Goal: Task Accomplishment & Management: Use online tool/utility

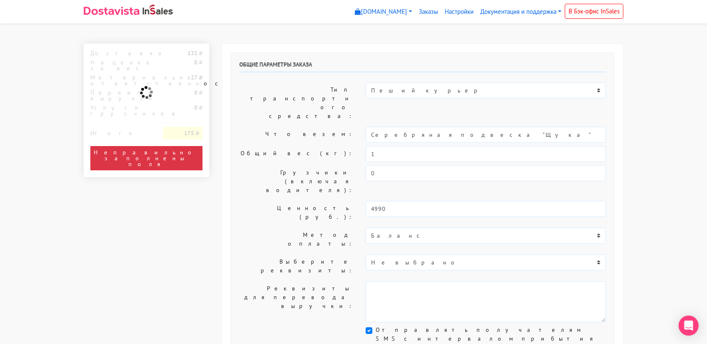
select select "11:00"
select select "21:00"
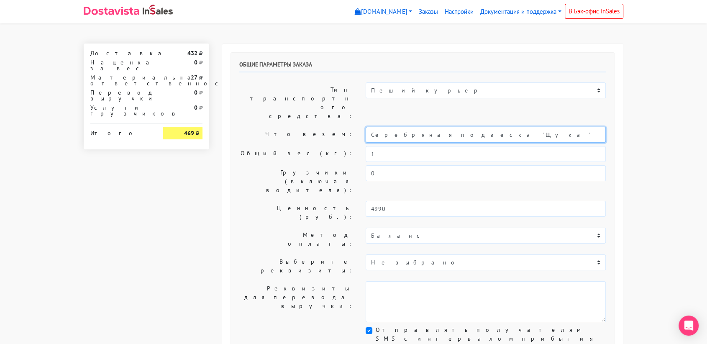
click at [439, 127] on input "Серебряная подвеска "Щука"" at bounding box center [486, 135] width 240 height 16
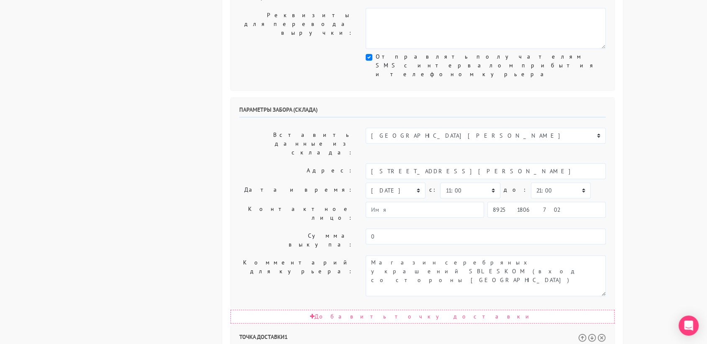
scroll to position [277, 0]
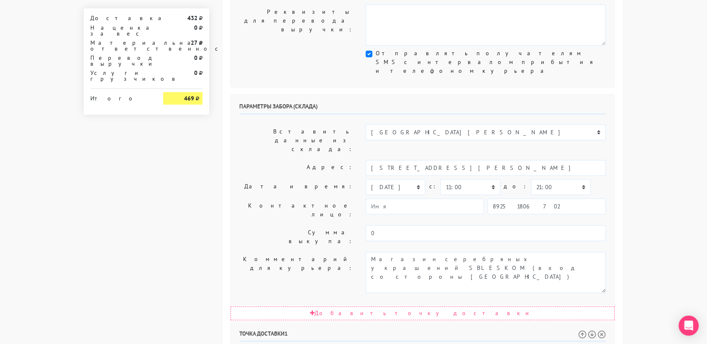
type input "украшение"
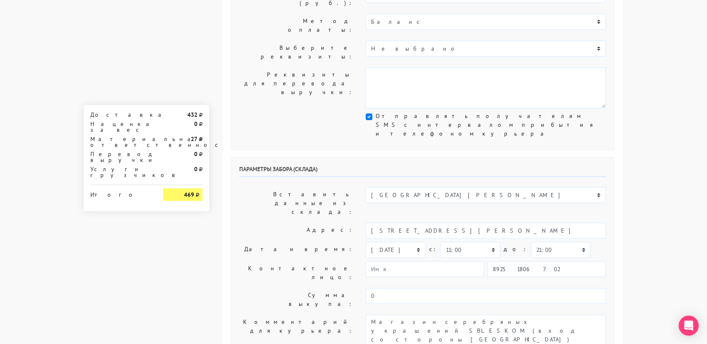
scroll to position [213, 0]
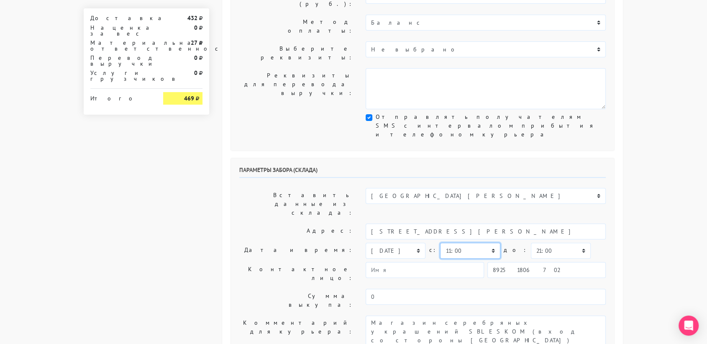
click at [472, 243] on select "00:00 00:30 01:00 01:30 02:00 02:30 03:00 03:30 04:00 04:30 05:00 05:30 06:00 0…" at bounding box center [470, 251] width 60 height 16
select select "10:30"
click at [440, 243] on select "00:00 00:30 01:00 01:30 02:00 02:30 03:00 03:30 04:00 04:30 05:00 05:30 06:00 0…" at bounding box center [470, 251] width 60 height 16
click at [542, 243] on select "00:00 00:30 01:00 01:30 02:00 02:30 03:00 03:30 04:00 04:30 05:00 05:30 06:00 0…" at bounding box center [561, 251] width 60 height 16
select select "11:00"
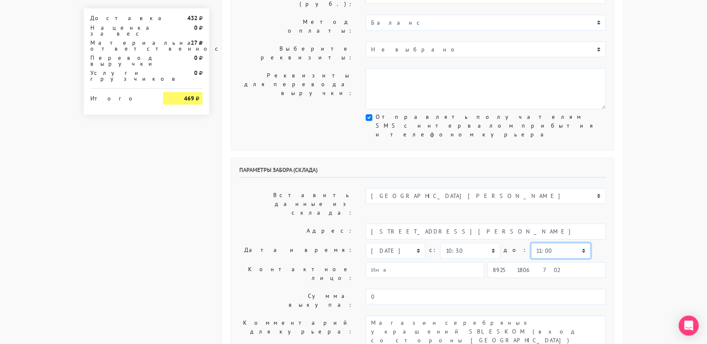
click at [531, 243] on select "00:00 00:30 01:00 01:30 02:00 02:30 03:00 03:30 04:00 04:30 05:00 05:30 06:00 0…" at bounding box center [561, 251] width 60 height 16
click at [540, 262] on input "89251806702" at bounding box center [547, 270] width 118 height 16
type input "9234448187"
type input "Василиса"
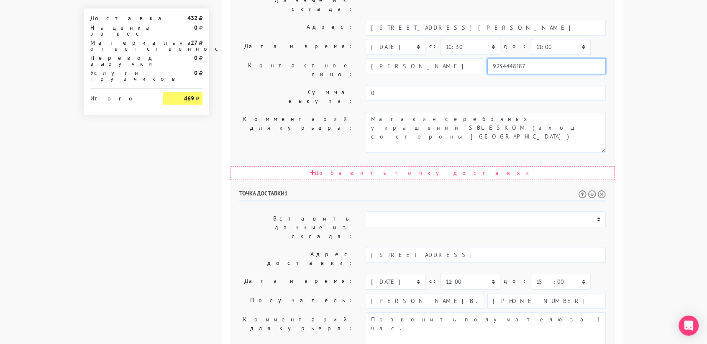
scroll to position [427, 0]
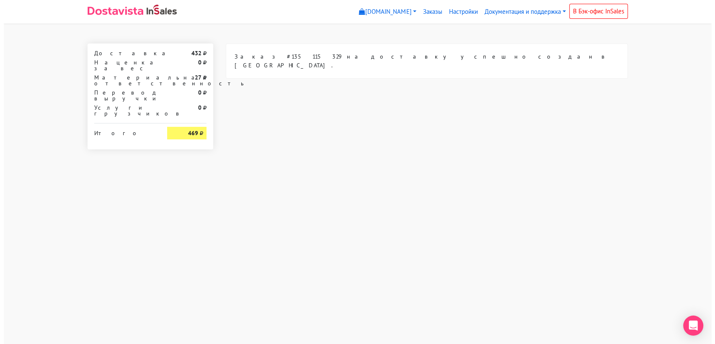
scroll to position [0, 0]
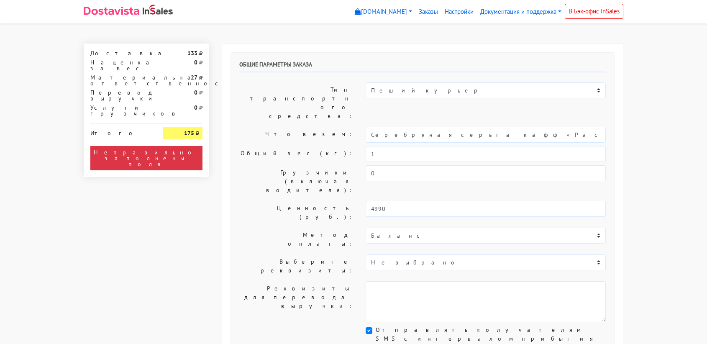
select select "11:00"
select select "21:00"
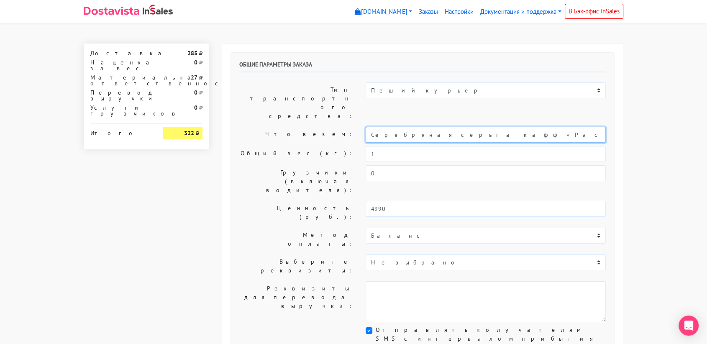
click at [406, 127] on input "Серебряная серьга-кафф «Расцветай»" at bounding box center [486, 135] width 240 height 16
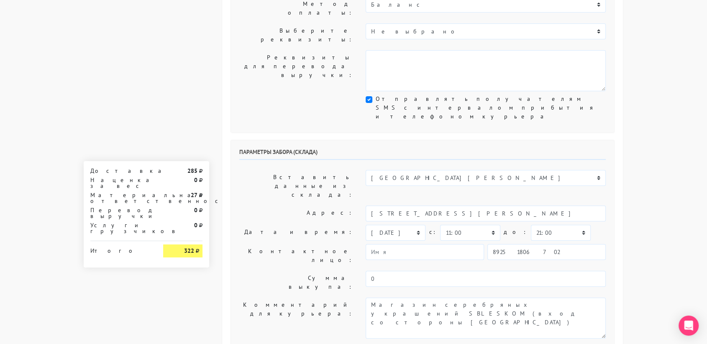
scroll to position [231, 0]
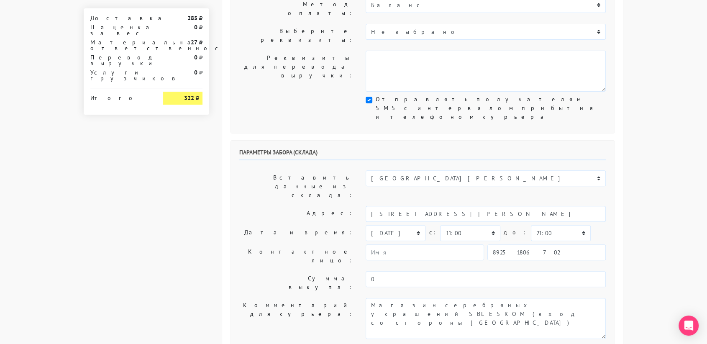
type input "украшения"
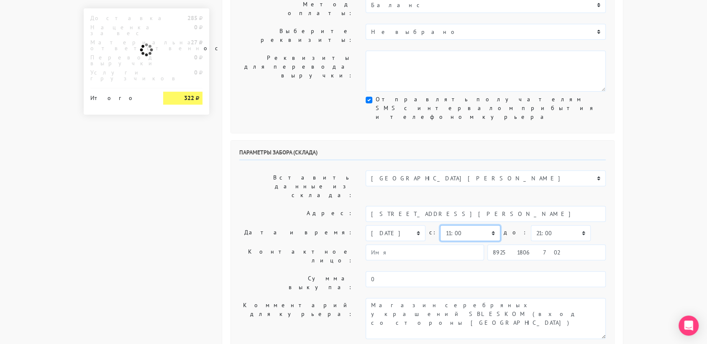
click at [481, 225] on select "00:00 00:30 01:00 01:30 02:00 02:30 03:00 03:30 04:00 04:30 05:00 05:30 06:00 0…" at bounding box center [470, 233] width 60 height 16
select select "10:30"
click at [440, 225] on select "00:00 00:30 01:00 01:30 02:00 02:30 03:00 03:30 04:00 04:30 05:00 05:30 06:00 0…" at bounding box center [470, 233] width 60 height 16
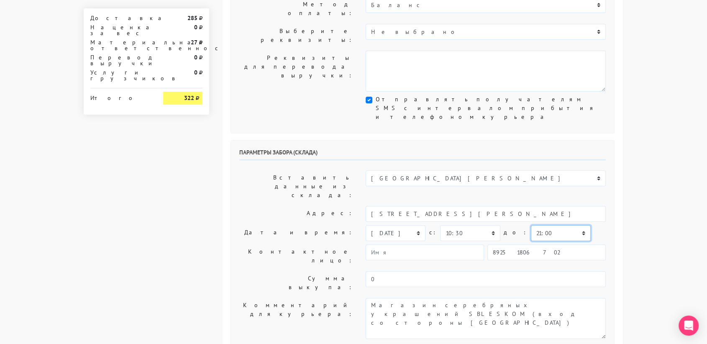
click at [543, 225] on select "00:00 00:30 01:00 01:30 02:00 02:30 03:00 03:30 04:00 04:30 05:00 05:30 06:00 0…" at bounding box center [561, 233] width 60 height 16
select select "11:00"
click at [531, 225] on select "00:00 00:30 01:00 01:30 02:00 02:30 03:00 03:30 04:00 04:30 05:00 05:30 06:00 0…" at bounding box center [561, 233] width 60 height 16
click at [549, 244] on input "89251806702" at bounding box center [547, 252] width 118 height 16
type input "9234448187"
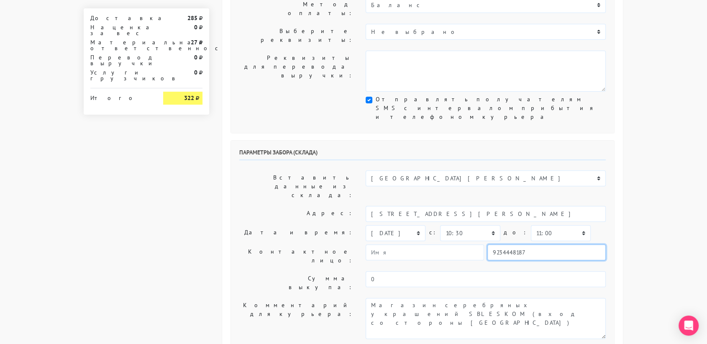
type input "[PERSON_NAME]"
click at [639, 194] on body "[DOMAIN_NAME] [DOMAIN_NAME] Выйти Заказы Настройки 0" at bounding box center [353, 237] width 707 height 937
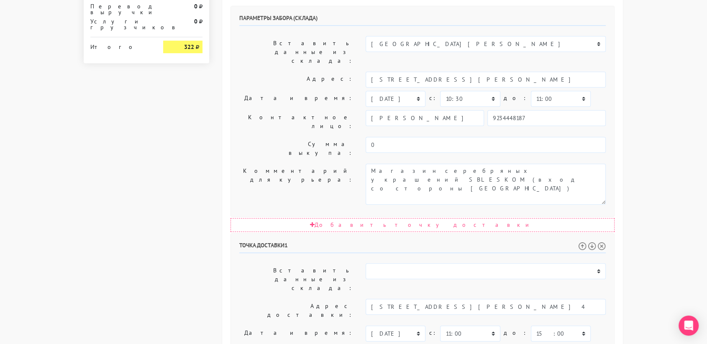
scroll to position [368, 0]
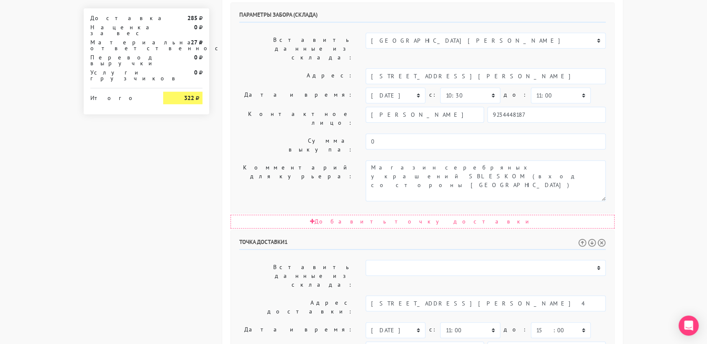
drag, startPoint x: 498, startPoint y: 231, endPoint x: 457, endPoint y: 232, distance: 41.0
drag, startPoint x: 455, startPoint y: 235, endPoint x: 375, endPoint y: 236, distance: 80.4
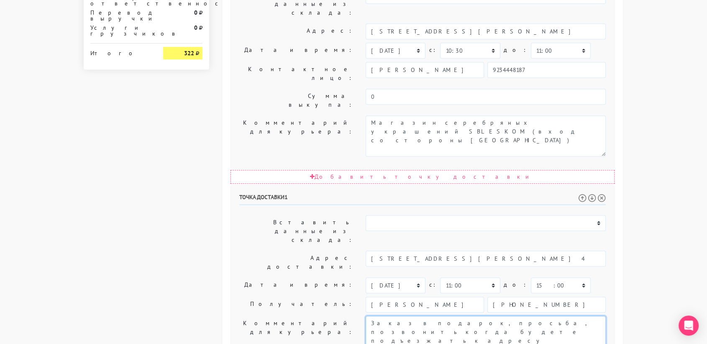
scroll to position [427, 0]
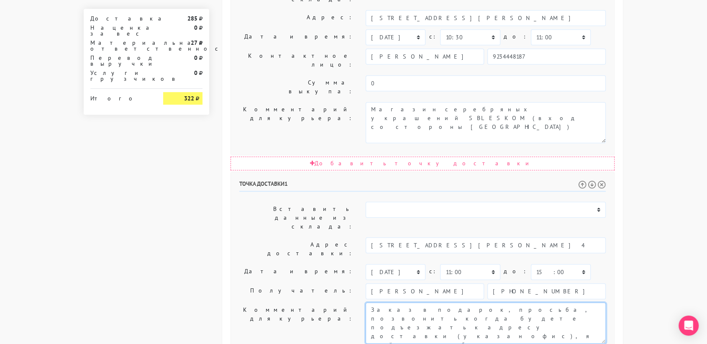
type textarea "Заказ в подарок, просьба, позвонить когда будете подъезжать к адресу доставки (…"
click at [369, 325] on html "[DOMAIN_NAME] [DOMAIN_NAME] Выйти Заказы Настройки" at bounding box center [353, 51] width 707 height 957
drag, startPoint x: 285, startPoint y: 298, endPoint x: 277, endPoint y: 305, distance: 10.7
click at [277, 305] on div "Общие параметры заказа Тип транспортного средства: Пеший курьер Легковой автомо…" at bounding box center [422, 63] width 401 height 892
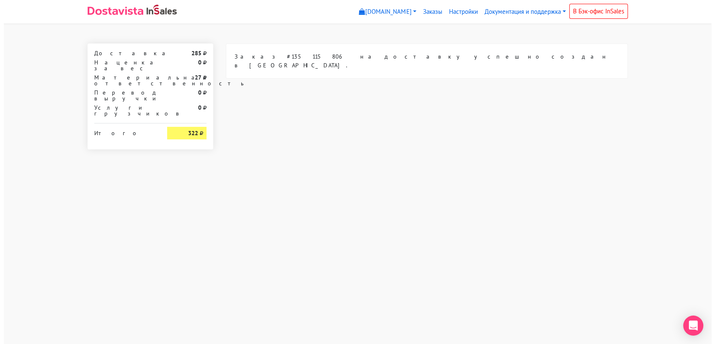
scroll to position [0, 0]
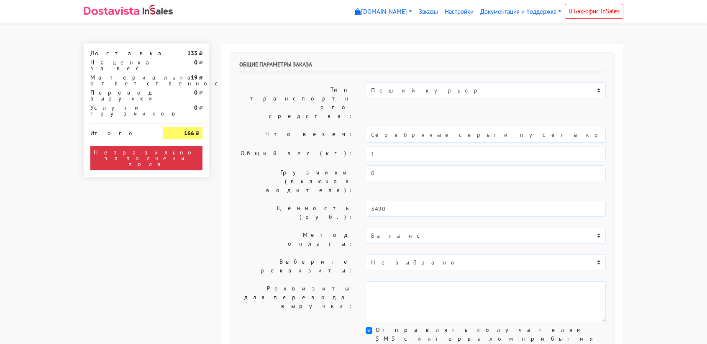
select select "11:00"
select select "21:00"
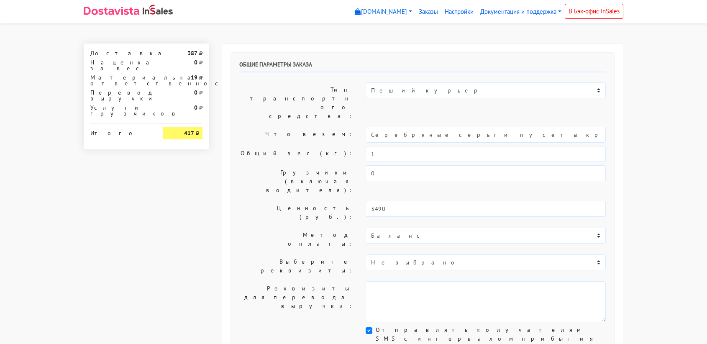
select select "11:00"
select select "21:00"
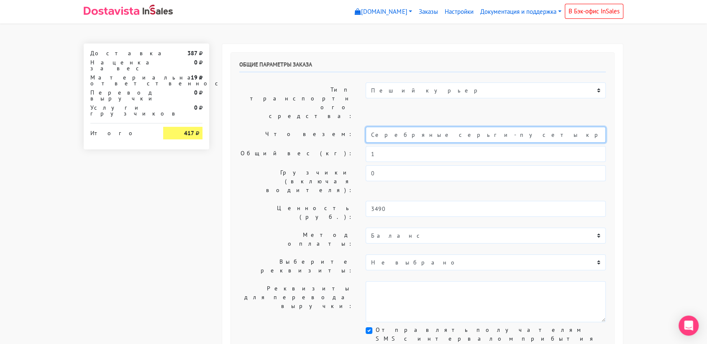
click at [444, 127] on input "Серебряные серьги-пусеты круги "Folio" dark red" at bounding box center [486, 135] width 240 height 16
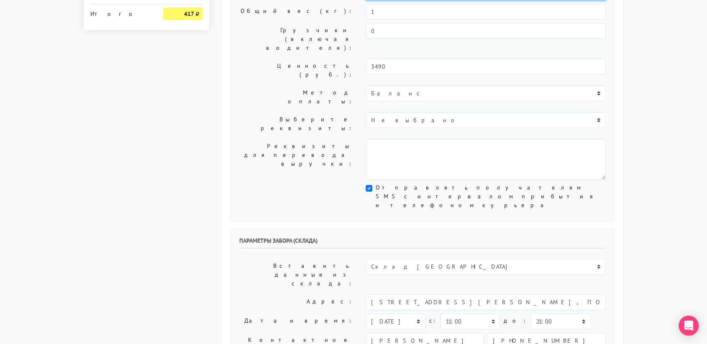
scroll to position [145, 0]
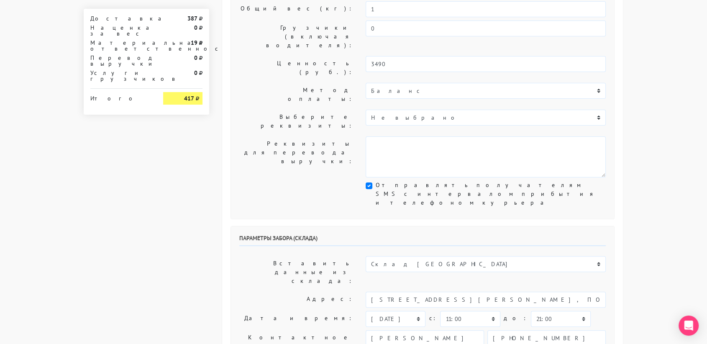
type input "украшение"
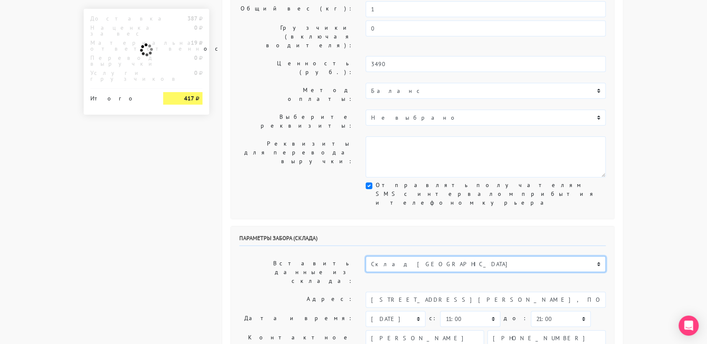
click at [429, 256] on select "Склад Москва Склад Санкт-Петербург Москва.Никольская Склад Екатеринбург" at bounding box center [486, 264] width 240 height 16
select select "1019"
click at [366, 256] on select "Склад Москва Склад Санкт-Петербург Москва.Никольская Склад Екатеринбург" at bounding box center [486, 264] width 240 height 16
type input "[STREET_ADDRESS][PERSON_NAME]"
type input "89251806702"
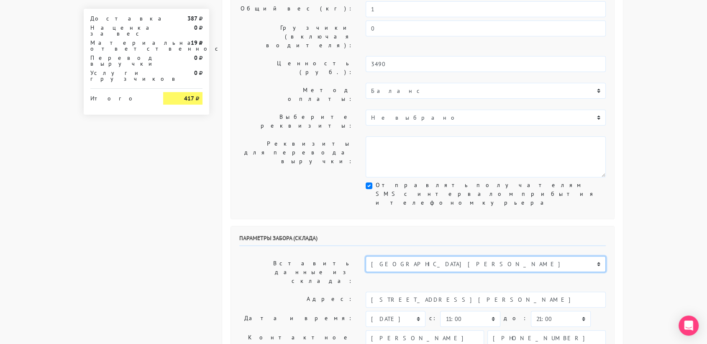
type textarea "Магазин серебряных украшений SBLESKOM (вход со стороны [GEOGRAPHIC_DATA])"
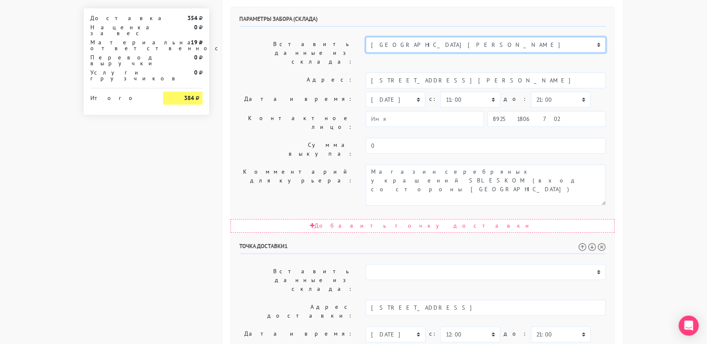
scroll to position [365, 0]
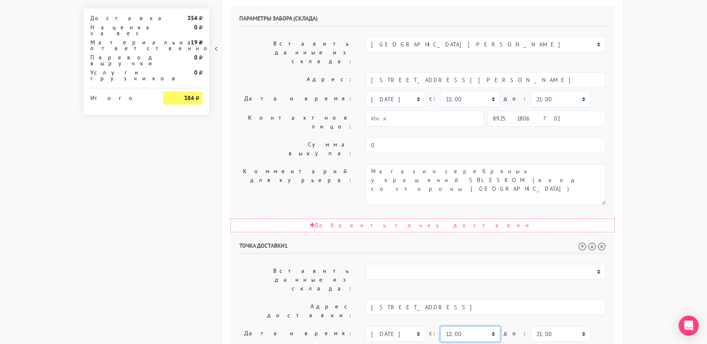
click at [491, 326] on select "00:00 00:30 01:00 01:30 02:00 02:30 03:00 03:30 04:00 04:30 05:00 05:30 06:00 0…" at bounding box center [470, 334] width 60 height 16
select select "11:00"
click at [440, 326] on select "00:00 00:30 01:00 01:30 02:00 02:30 03:00 03:30 04:00 04:30 05:00 05:30 06:00 0…" at bounding box center [470, 334] width 60 height 16
click at [539, 326] on select "00:00 00:30 01:00 01:30 02:00 02:30 03:00 03:30 04:00 04:30 05:00 05:30 06:00 0…" at bounding box center [561, 334] width 60 height 16
select select "15:00"
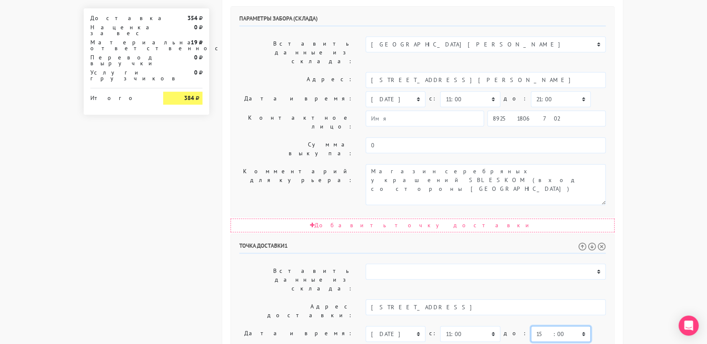
click at [531, 326] on select "00:00 00:30 01:00 01:30 02:00 02:30 03:00 03:30 04:00 04:30 05:00 05:30 06:00 0…" at bounding box center [561, 334] width 60 height 16
click at [516, 242] on h6 "Точка доставки 1" at bounding box center [422, 247] width 367 height 11
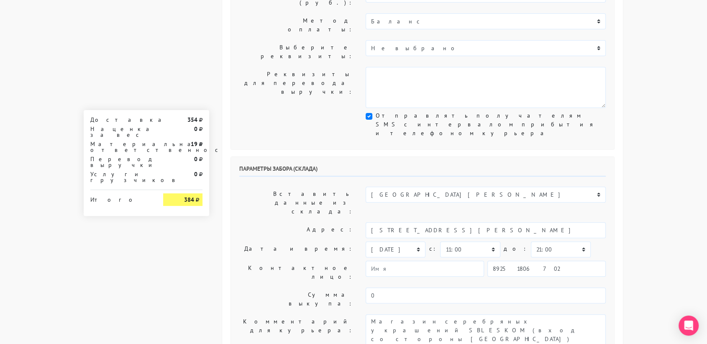
scroll to position [214, 0]
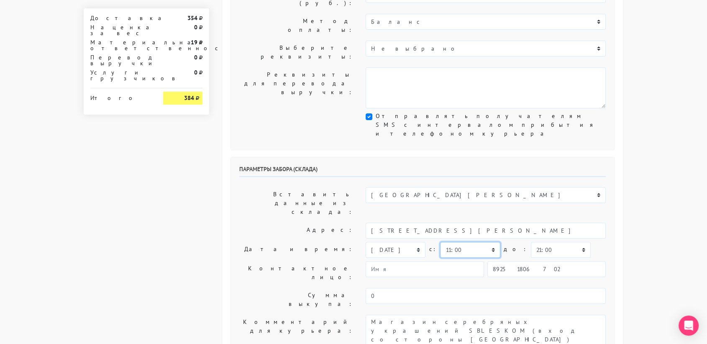
click at [489, 242] on select "00:00 00:30 01:00 01:30 02:00 02:30 03:00 03:30 04:00 04:30 05:00 05:30 06:00 0…" at bounding box center [470, 250] width 60 height 16
select select "10:30"
click at [440, 242] on select "00:00 00:30 01:00 01:30 02:00 02:30 03:00 03:30 04:00 04:30 05:00 05:30 06:00 0…" at bounding box center [470, 250] width 60 height 16
click at [543, 242] on select "00:00 00:30 01:00 01:30 02:00 02:30 03:00 03:30 04:00 04:30 05:00 05:30 06:00 0…" at bounding box center [561, 250] width 60 height 16
select select "11:00"
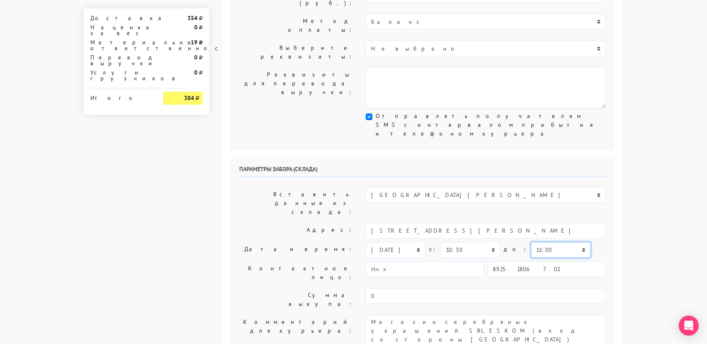
click at [531, 242] on select "00:00 00:30 01:00 01:30 02:00 02:30 03:00 03:30 04:00 04:30 05:00 05:30 06:00 0…" at bounding box center [561, 250] width 60 height 16
click at [589, 157] on div "Параметры забора (склада) Вставить данные из склада: Склад Москва Склад Санкт-П…" at bounding box center [422, 262] width 383 height 210
click at [543, 261] on input "89251806702" at bounding box center [547, 269] width 118 height 16
type input "9234448187"
click at [626, 165] on div "Общие параметры заказа Тип транспортного средства: Пеший курьер Легковой автомо…" at bounding box center [423, 276] width 414 height 893
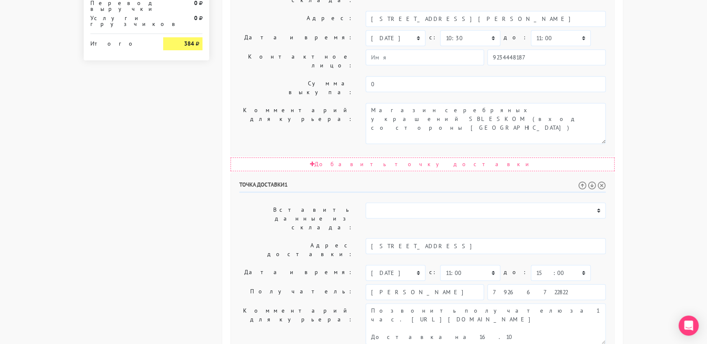
scroll to position [427, 0]
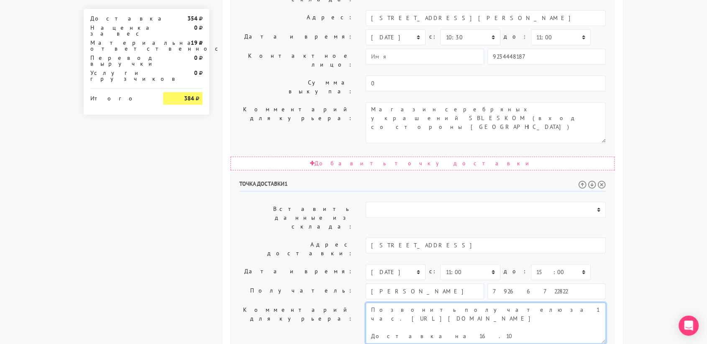
drag, startPoint x: 458, startPoint y: 200, endPoint x: 452, endPoint y: 173, distance: 27.3
click at [452, 303] on textarea "Позвонить получателю за 1 час. https://www.instagram.com/elllena_life?igsh=OWNy…" at bounding box center [486, 323] width 240 height 41
drag, startPoint x: 494, startPoint y: 192, endPoint x: 373, endPoint y: 193, distance: 120.1
click at [373, 303] on textarea "Позвонить получателю за 1 час. https://www.instagram.com/elllena_life?igsh=OWNy…" at bounding box center [486, 323] width 240 height 41
type textarea "Позвонить получателю за 1 час."
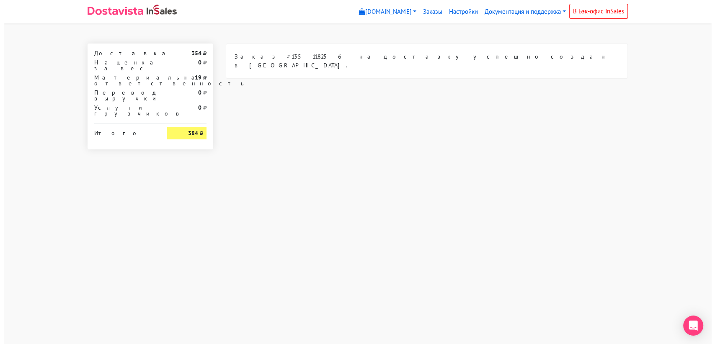
scroll to position [0, 0]
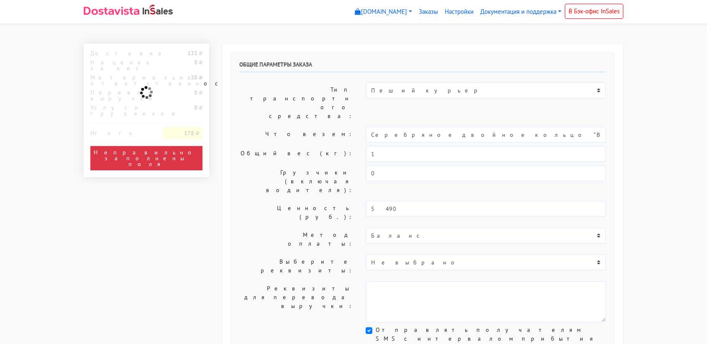
select select "11:00"
select select "21:00"
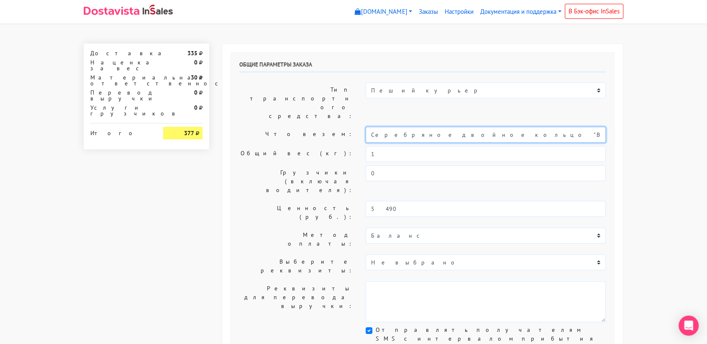
click at [424, 127] on input "Серебряное двойное кольцо "Bubble" с горным хрусталем (17)" at bounding box center [486, 135] width 240 height 16
type input "к"
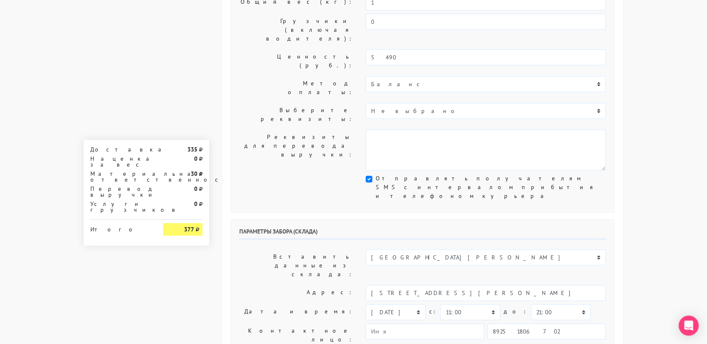
scroll to position [151, 0]
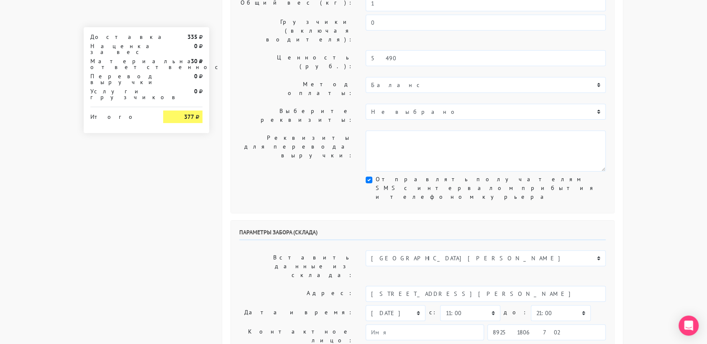
type input "украшение"
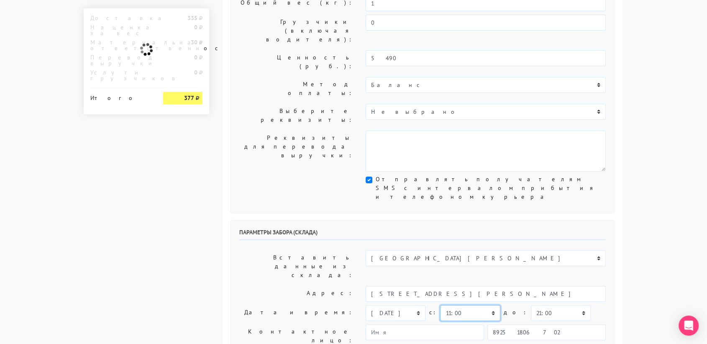
click at [475, 305] on select "00:00 00:30 01:00 01:30 02:00 02:30 03:00 03:30 04:00 04:30 05:00 05:30 06:00 0…" at bounding box center [470, 313] width 60 height 16
select select "10:30"
click at [440, 305] on select "00:00 00:30 01:00 01:30 02:00 02:30 03:00 03:30 04:00 04:30 05:00 05:30 06:00 0…" at bounding box center [470, 313] width 60 height 16
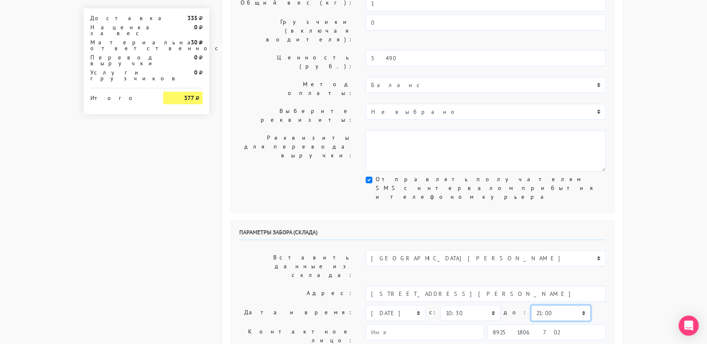
click at [537, 305] on select "00:00 00:30 01:00 01:30 02:00 02:30 03:00 03:30 04:00 04:30 05:00 05:30 06:00 0…" at bounding box center [561, 313] width 60 height 16
select select "11:00"
click at [531, 305] on select "00:00 00:30 01:00 01:30 02:00 02:30 03:00 03:30 04:00 04:30 05:00 05:30 06:00 0…" at bounding box center [561, 313] width 60 height 16
click at [538, 324] on input "89251806702" at bounding box center [547, 332] width 118 height 16
type input "9234448187"
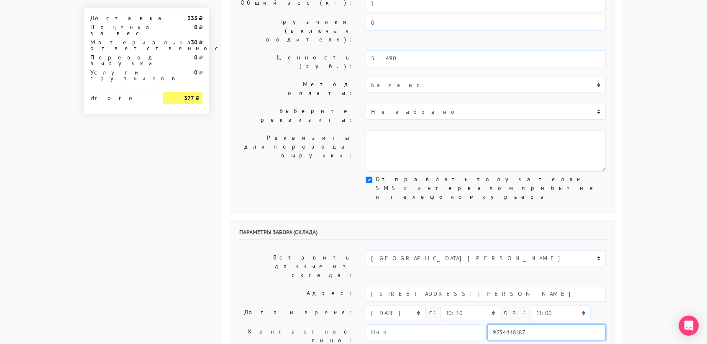
type input "[PERSON_NAME]"
click at [682, 234] on body "[DOMAIN_NAME] [DOMAIN_NAME] Выйти Заказы Настройки 0" at bounding box center [353, 317] width 707 height 937
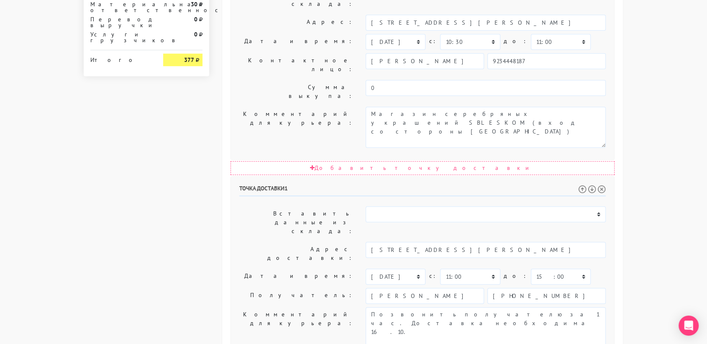
scroll to position [427, 0]
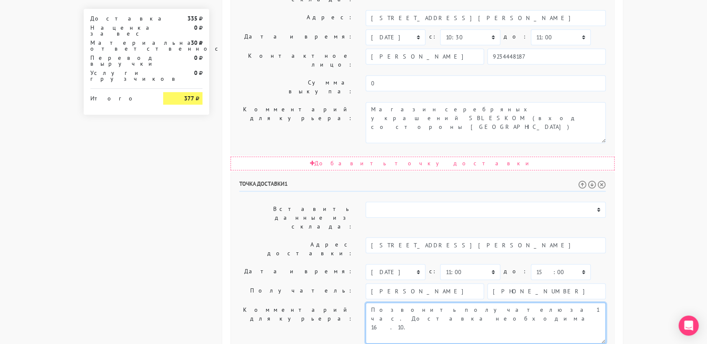
drag, startPoint x: 539, startPoint y: 168, endPoint x: 465, endPoint y: 172, distance: 73.8
click at [465, 303] on textarea "Позвонить получателю за 1 час. Доставка необходима 16.10." at bounding box center [486, 323] width 240 height 41
type textarea "Позвонить получателю за 1 час."
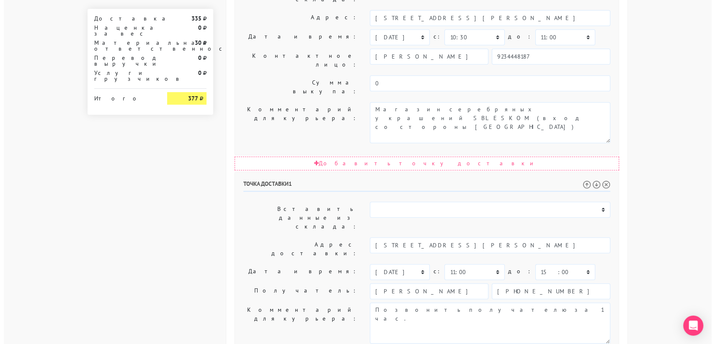
scroll to position [0, 0]
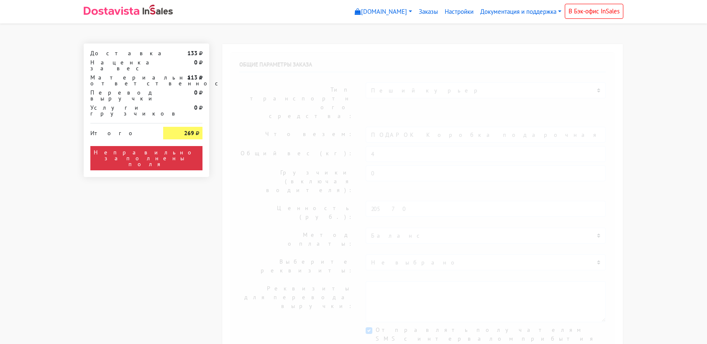
select select "912"
type input "[STREET_ADDRESS][PERSON_NAME], ПОМЕЩ. 1, КОМ. 306"
select select "11:00"
select select "21:00"
type input "[PERSON_NAME]"
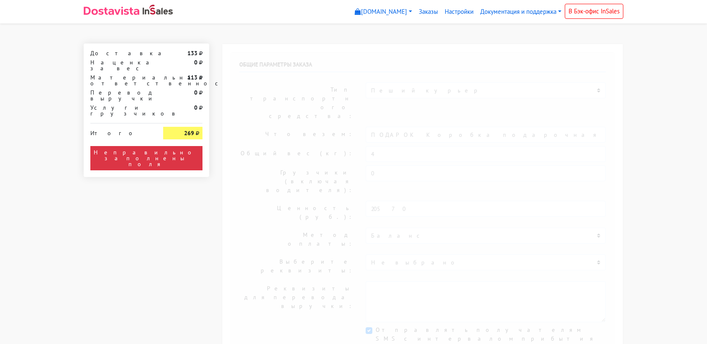
type input "[PHONE_NUMBER]"
type textarea "Работаем строго с 11:00, раньше забрать нельзя. 3 этаж, 306 офис, шоурум сблеск…"
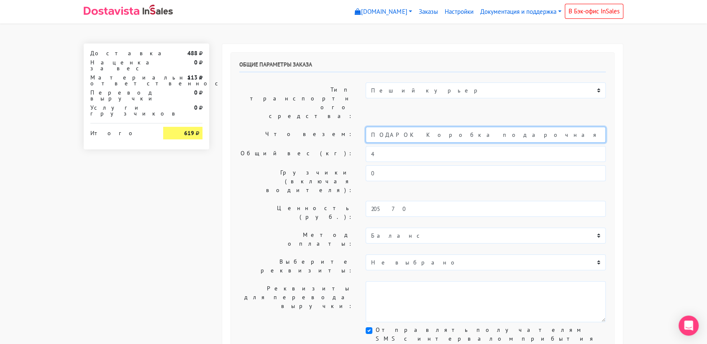
click at [440, 127] on input "ПОДАРОК Коробка подарочная оранжевая" at bounding box center [486, 135] width 240 height 16
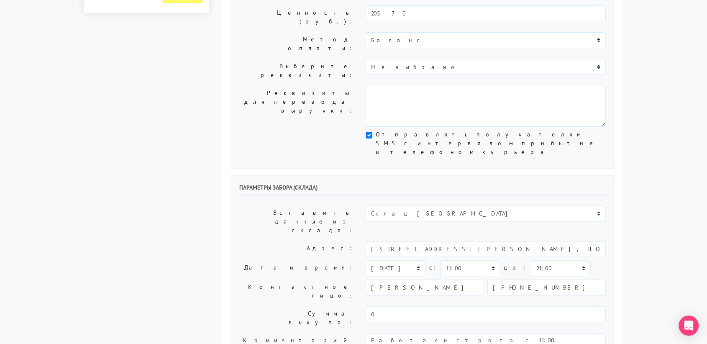
scroll to position [198, 0]
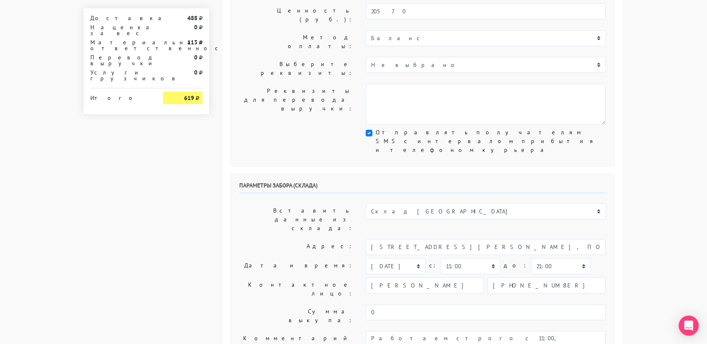
type input "украшение"
click at [450, 203] on select "Склад [GEOGRAPHIC_DATA] Склад [GEOGRAPHIC_DATA] [GEOGRAPHIC_DATA][PERSON_NAME] …" at bounding box center [486, 211] width 240 height 16
select select "1019"
click at [366, 203] on select "Склад [GEOGRAPHIC_DATA] Склад [GEOGRAPHIC_DATA] [GEOGRAPHIC_DATA][PERSON_NAME] …" at bounding box center [486, 211] width 240 height 16
type input "[STREET_ADDRESS][PERSON_NAME]"
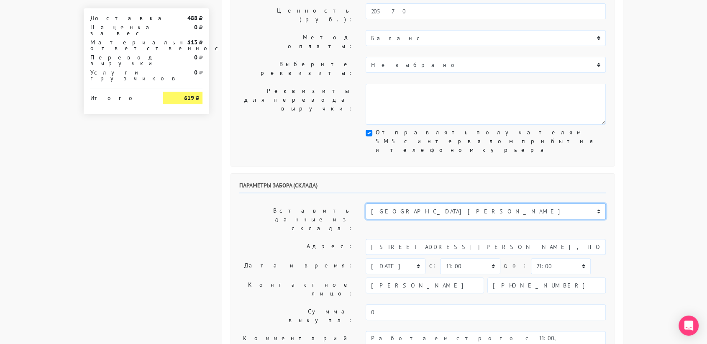
type input "89251806702"
type textarea "Магазин серебряных украшений SBLESKOM (вход со стороны [GEOGRAPHIC_DATA])"
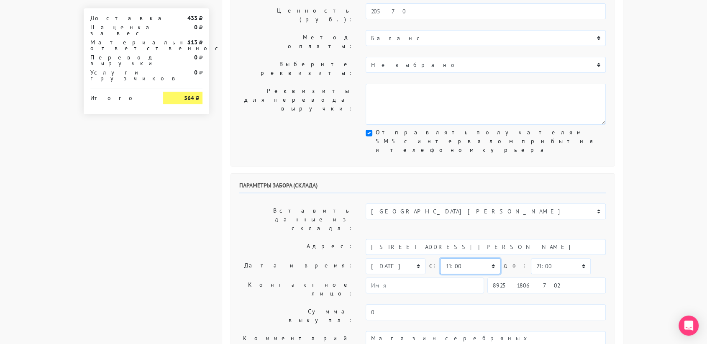
click at [470, 258] on select "00:00 00:30 01:00 01:30 02:00 02:30 03:00 03:30 04:00 04:30 05:00 05:30 06:00 0…" at bounding box center [470, 266] width 60 height 16
select select "10:30"
click at [440, 258] on select "00:00 00:30 01:00 01:30 02:00 02:30 03:00 03:30 04:00 04:30 05:00 05:30 06:00 0…" at bounding box center [470, 266] width 60 height 16
click at [554, 258] on select "00:00 00:30 01:00 01:30 02:00 02:30 03:00 03:30 04:00 04:30 05:00 05:30 06:00 0…" at bounding box center [561, 266] width 60 height 16
select select "11:00"
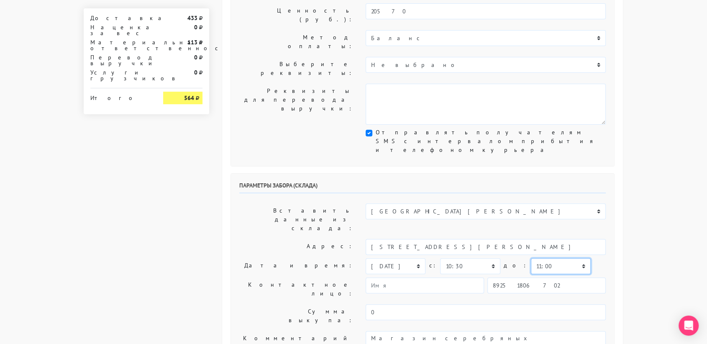
click at [531, 258] on select "00:00 00:30 01:00 01:30 02:00 02:30 03:00 03:30 04:00 04:30 05:00 05:30 06:00 0…" at bounding box center [561, 266] width 60 height 16
click at [546, 278] on input "89251806702" at bounding box center [547, 286] width 118 height 16
type input "9234448187"
type input "[PERSON_NAME]"
click at [637, 201] on body "[DOMAIN_NAME] [DOMAIN_NAME] Выйти Заказы Настройки 0" at bounding box center [353, 270] width 707 height 937
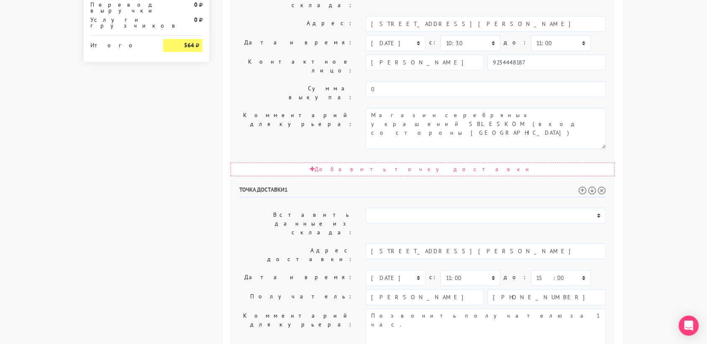
scroll to position [427, 0]
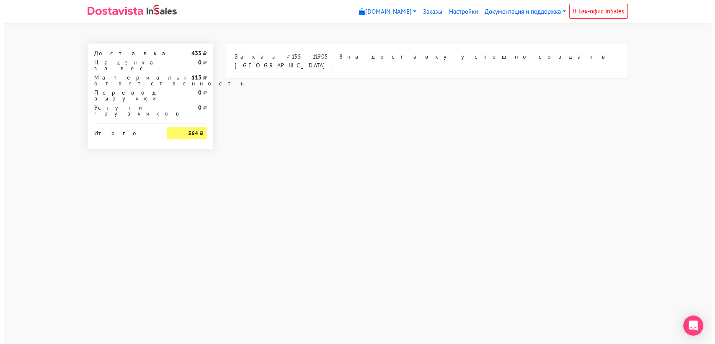
scroll to position [0, 0]
click at [276, 170] on html "[DOMAIN_NAME] [DOMAIN_NAME] Выйти Заказы Настройки" at bounding box center [357, 85] width 715 height 170
